Goal: Transaction & Acquisition: Purchase product/service

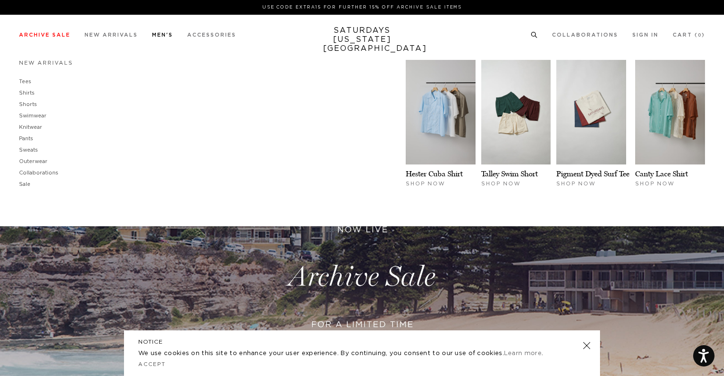
click at [30, 82] on li "Tees" at bounding box center [46, 81] width 54 height 11
click at [27, 84] on link "Tees" at bounding box center [25, 81] width 12 height 5
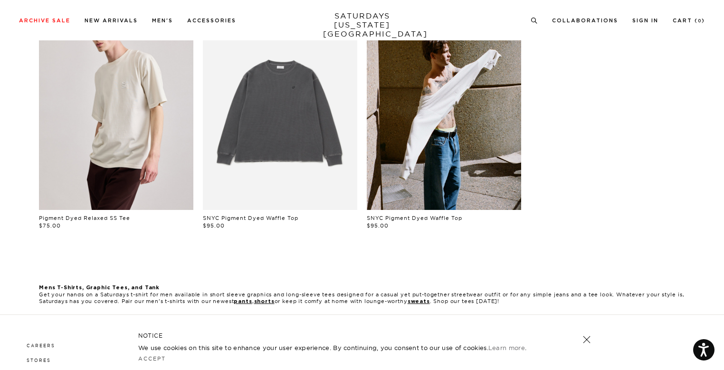
scroll to position [570, 0]
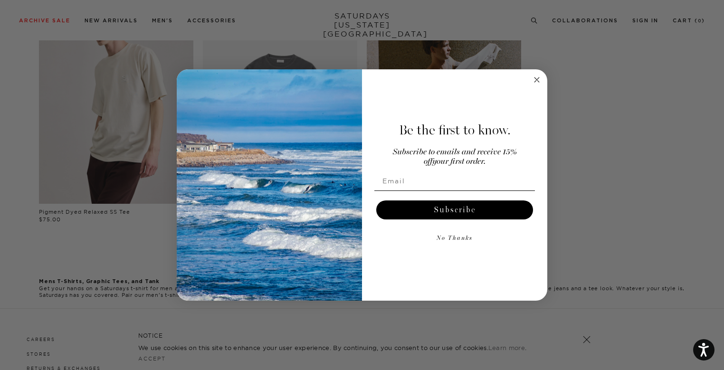
click at [539, 81] on circle "Close dialog" at bounding box center [536, 79] width 11 height 11
